Goal: Use online tool/utility: Utilize a website feature to perform a specific function

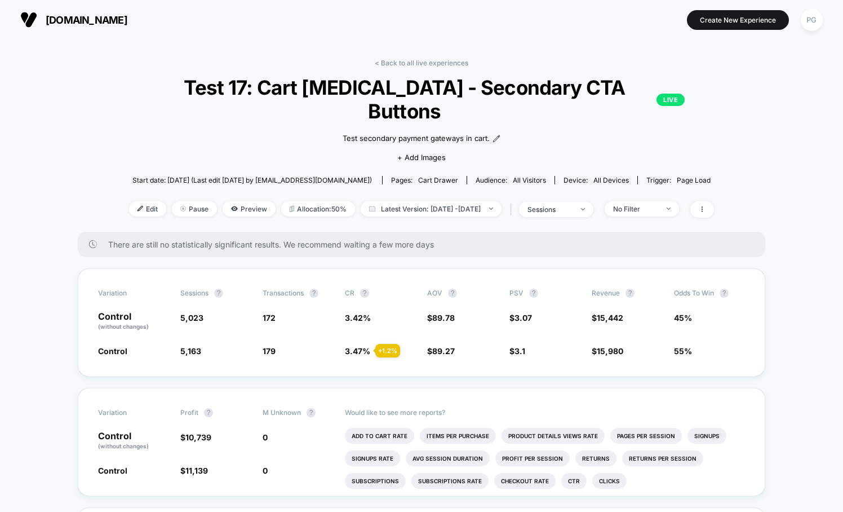
click at [140, 345] on span "Control" at bounding box center [133, 350] width 71 height 11
click at [129, 201] on span "Edit" at bounding box center [147, 208] width 37 height 15
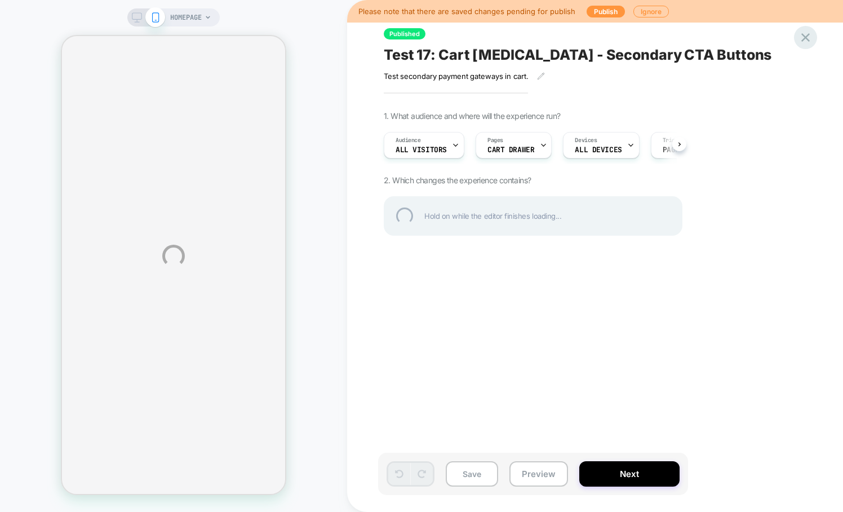
click at [802, 32] on div at bounding box center [805, 37] width 23 height 23
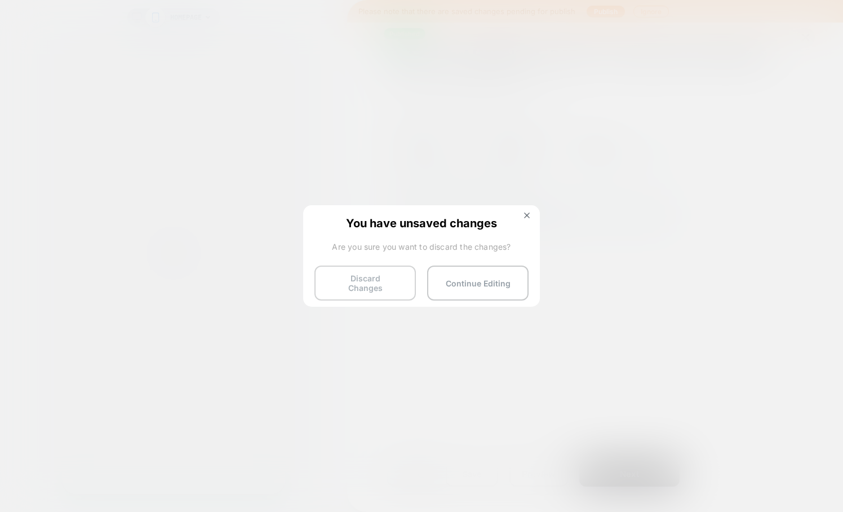
click at [360, 279] on button "Discard Changes" at bounding box center [364, 282] width 101 height 35
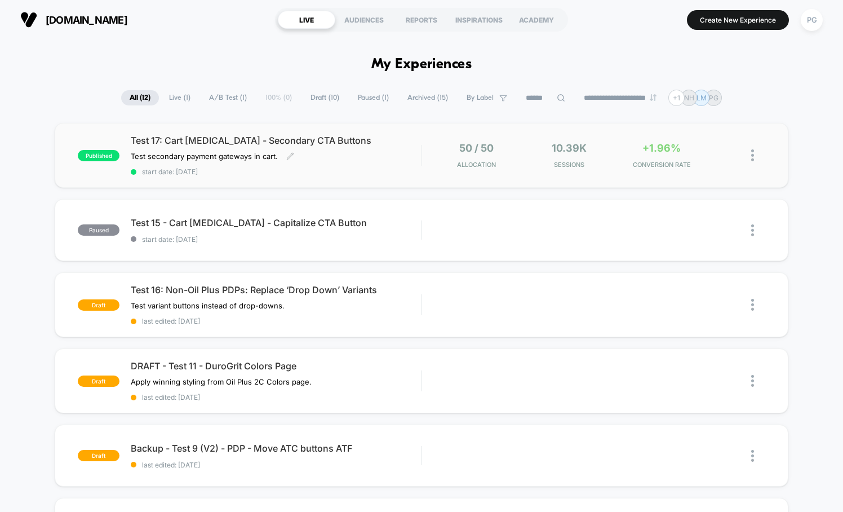
click at [360, 155] on div "Test 17: Cart [MEDICAL_DATA] - Secondary CTA Buttons Test secondary payment gat…" at bounding box center [276, 155] width 290 height 41
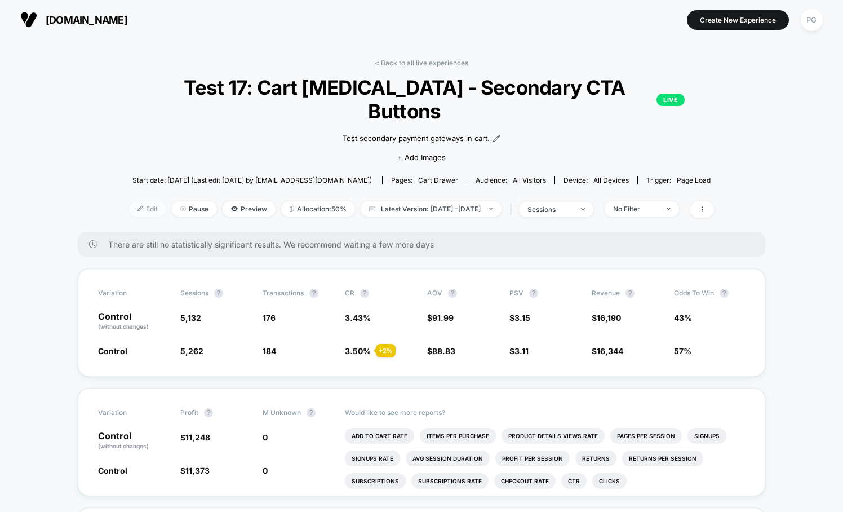
click at [135, 201] on span "Edit" at bounding box center [147, 208] width 37 height 15
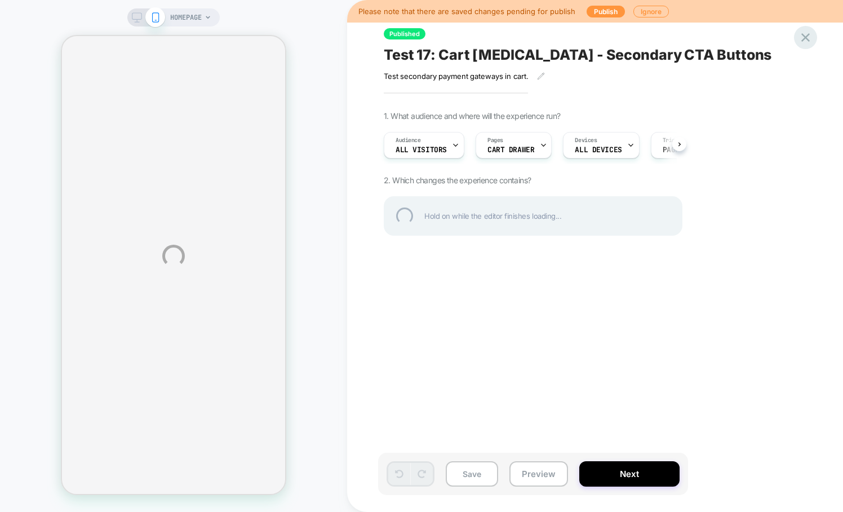
click at [810, 37] on div at bounding box center [805, 37] width 23 height 23
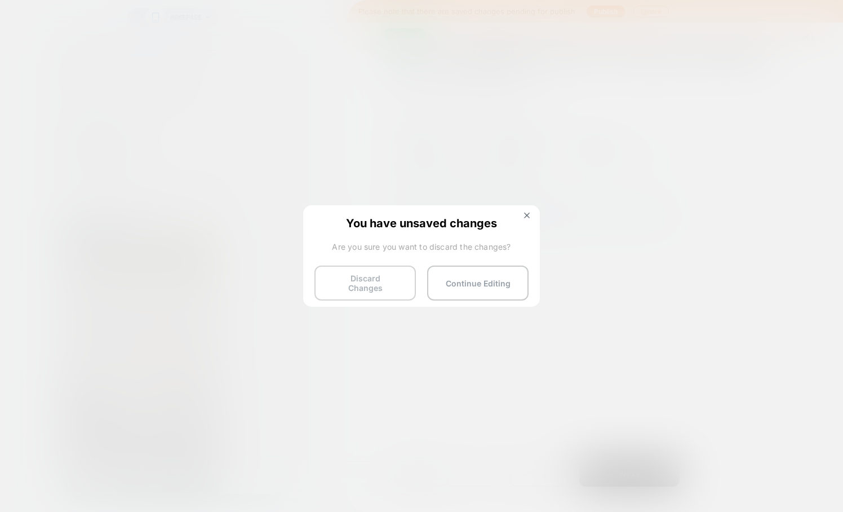
click at [377, 280] on button "Discard Changes" at bounding box center [364, 282] width 101 height 35
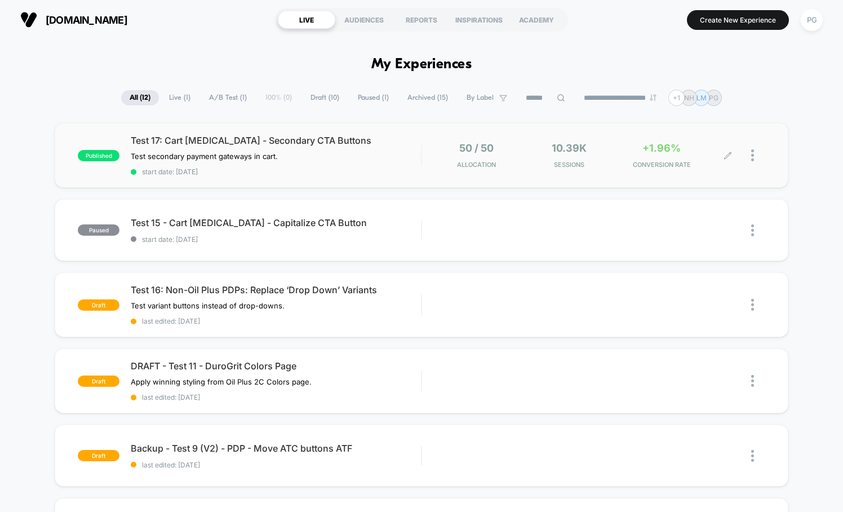
click at [725, 157] on icon at bounding box center [728, 155] width 7 height 7
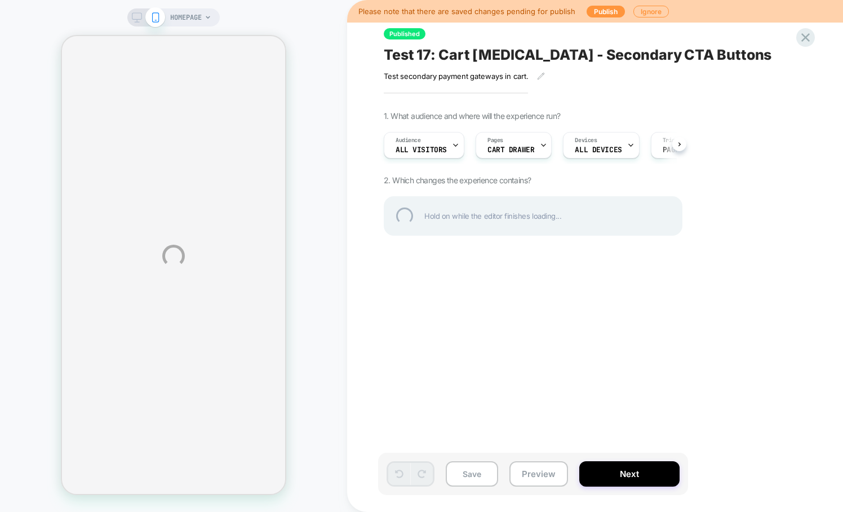
click at [647, 10] on div "HOMEPAGE Please note that there are saved changes pending for publish Publish I…" at bounding box center [421, 256] width 843 height 512
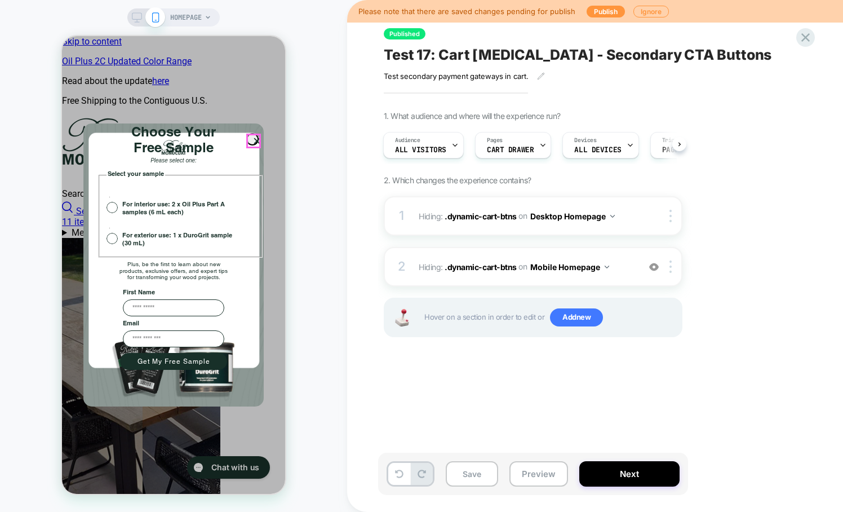
click at [251, 143] on circle "Close dialog" at bounding box center [257, 141] width 12 height 12
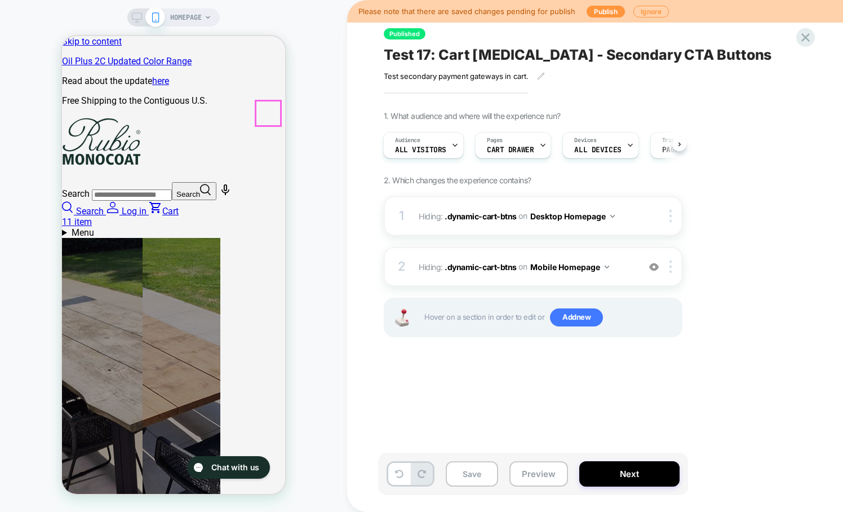
drag, startPoint x: 269, startPoint y: 113, endPoint x: 457, endPoint y: 112, distance: 187.7
click at [640, 12] on button "Ignore" at bounding box center [651, 12] width 36 height 12
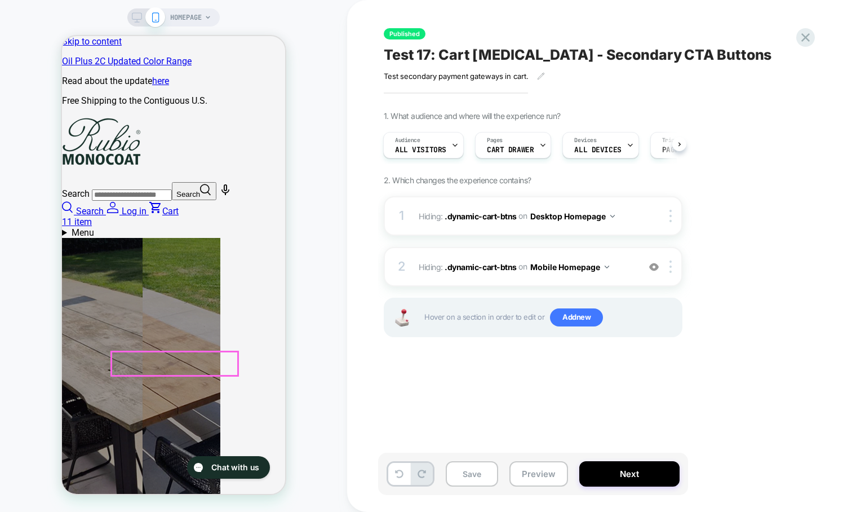
scroll to position [0, 401]
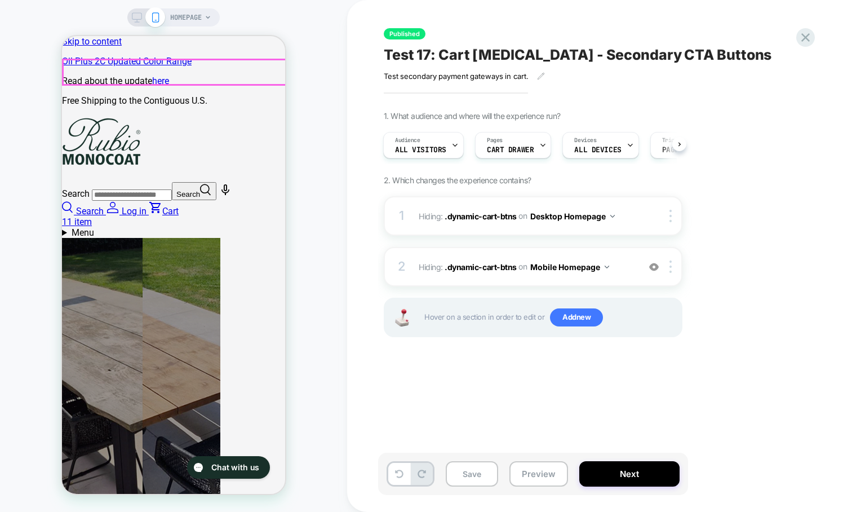
click at [263, 206] on link "Cart 1 1 item" at bounding box center [173, 216] width 223 height 21
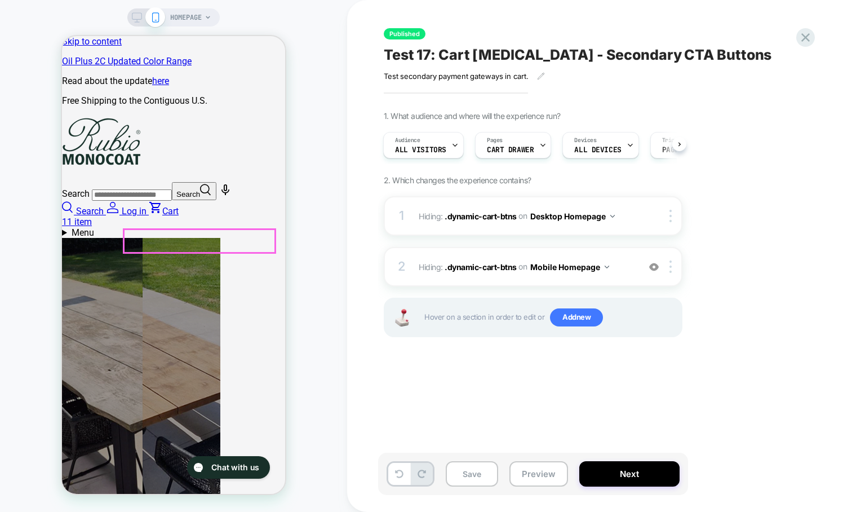
scroll to position [0, 0]
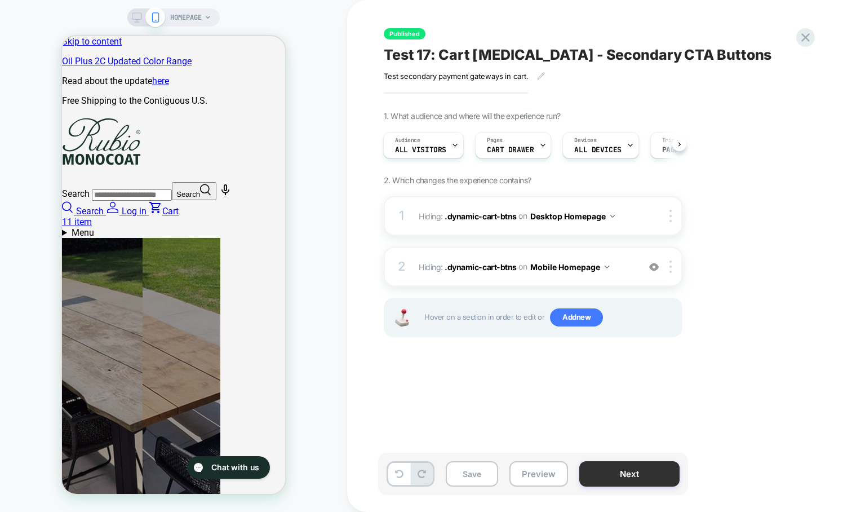
click at [605, 476] on button "Next" at bounding box center [629, 473] width 100 height 25
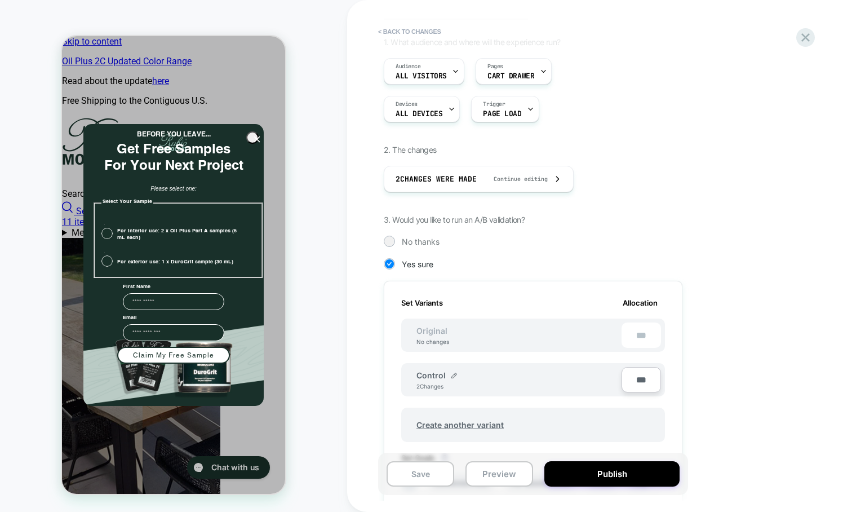
scroll to position [92, 0]
click at [453, 376] on img at bounding box center [454, 374] width 6 height 6
click at [473, 380] on input "*******" at bounding box center [457, 380] width 82 height 22
drag, startPoint x: 473, startPoint y: 380, endPoint x: 414, endPoint y: 376, distance: 58.7
click at [414, 376] on div "******* Save" at bounding box center [513, 380] width 216 height 28
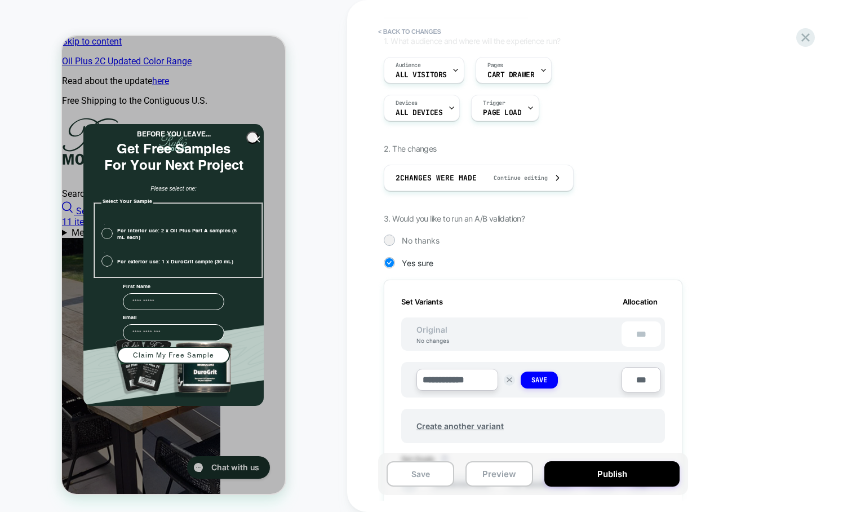
scroll to position [0, 0]
type input "**********"
click at [539, 383] on strong "Save" at bounding box center [539, 379] width 16 height 9
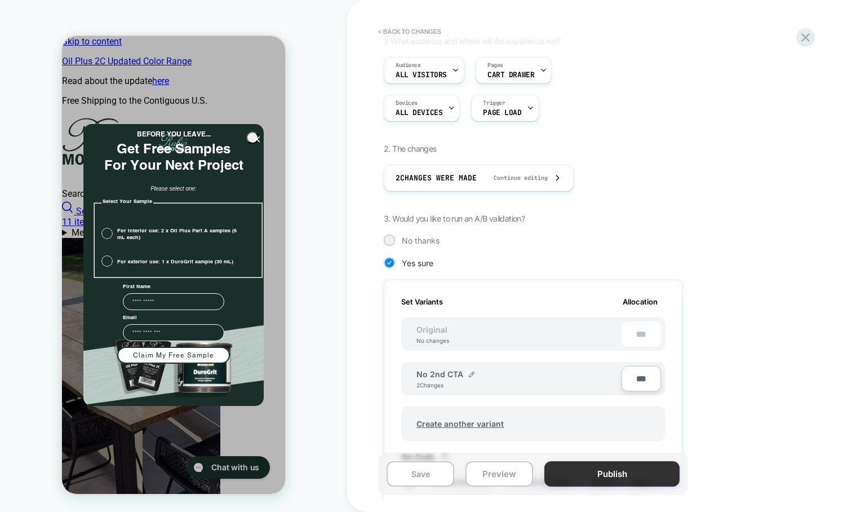
scroll to position [0, 201]
click at [581, 475] on button "Publish" at bounding box center [611, 473] width 135 height 25
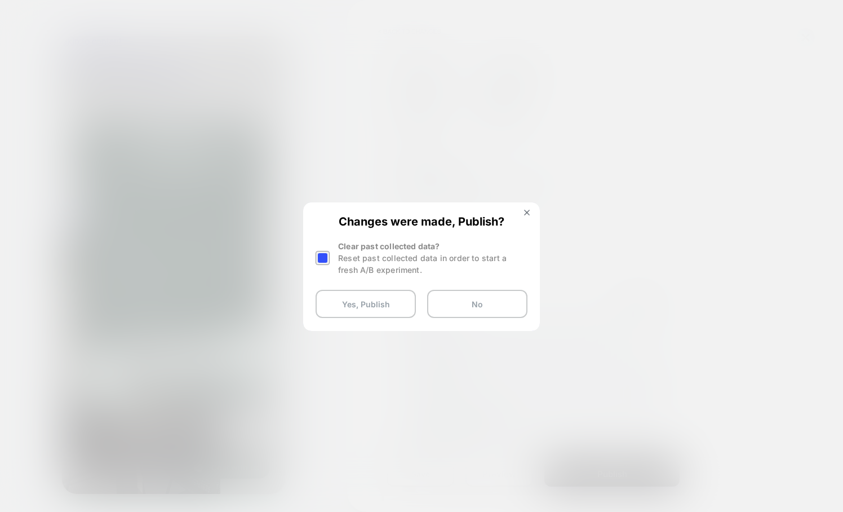
click at [324, 254] on div at bounding box center [323, 258] width 14 height 14
click at [387, 309] on button "Yes, Publish" at bounding box center [366, 304] width 100 height 28
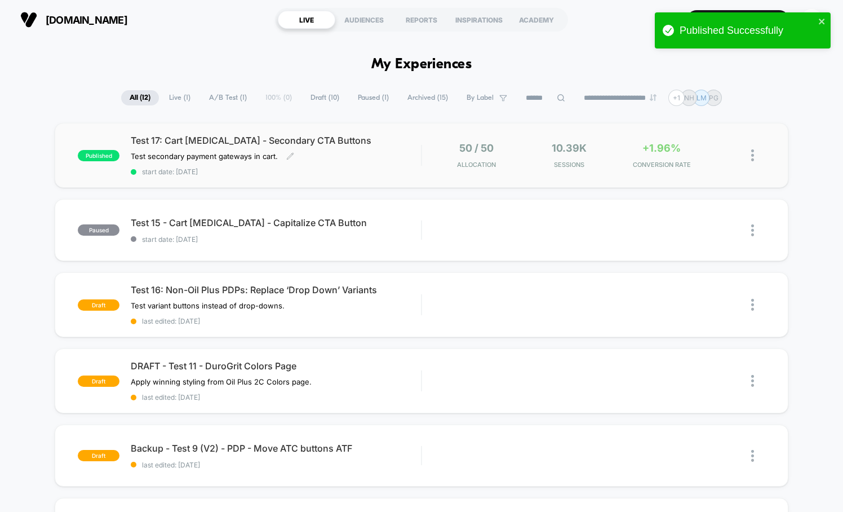
click at [369, 138] on span "Test 17: Cart [MEDICAL_DATA] - Secondary CTA Buttons" at bounding box center [276, 140] width 290 height 11
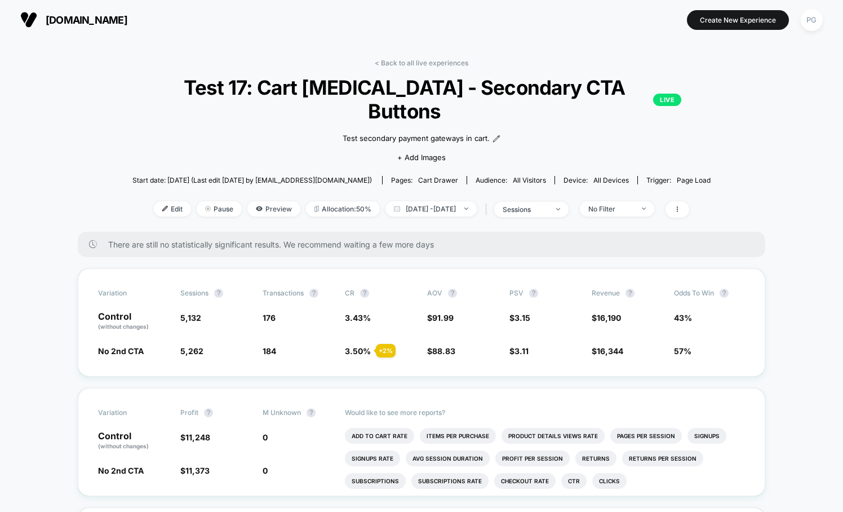
click at [402, 63] on link "< Back to all live experiences" at bounding box center [422, 63] width 94 height 8
